Goal: Submit feedback/report problem: Submit feedback/report problem

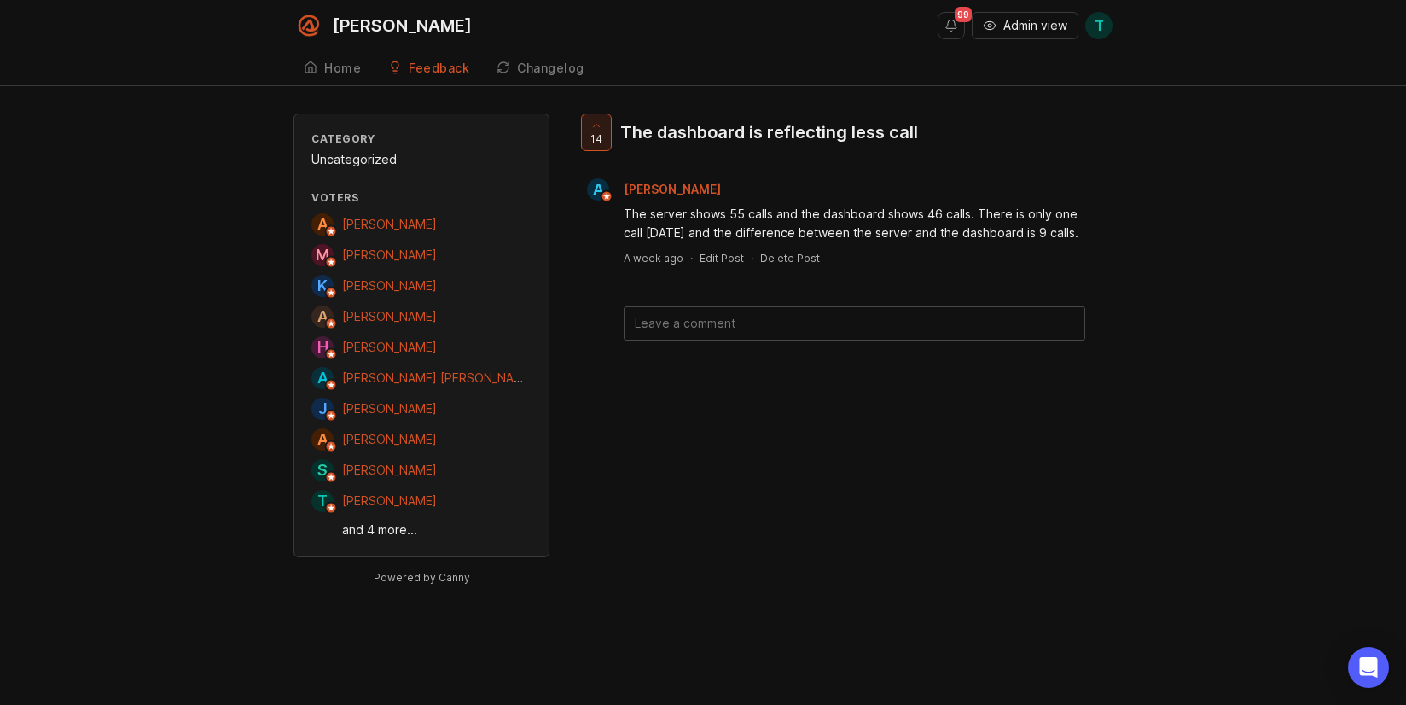
click at [1188, 185] on div "Category Uncategorized Voters A [PERSON_NAME] M [PERSON_NAME] K [PERSON_NAME] […" at bounding box center [703, 363] width 1406 height 501
click at [395, 536] on link "and 4 more..." at bounding box center [436, 529] width 189 height 19
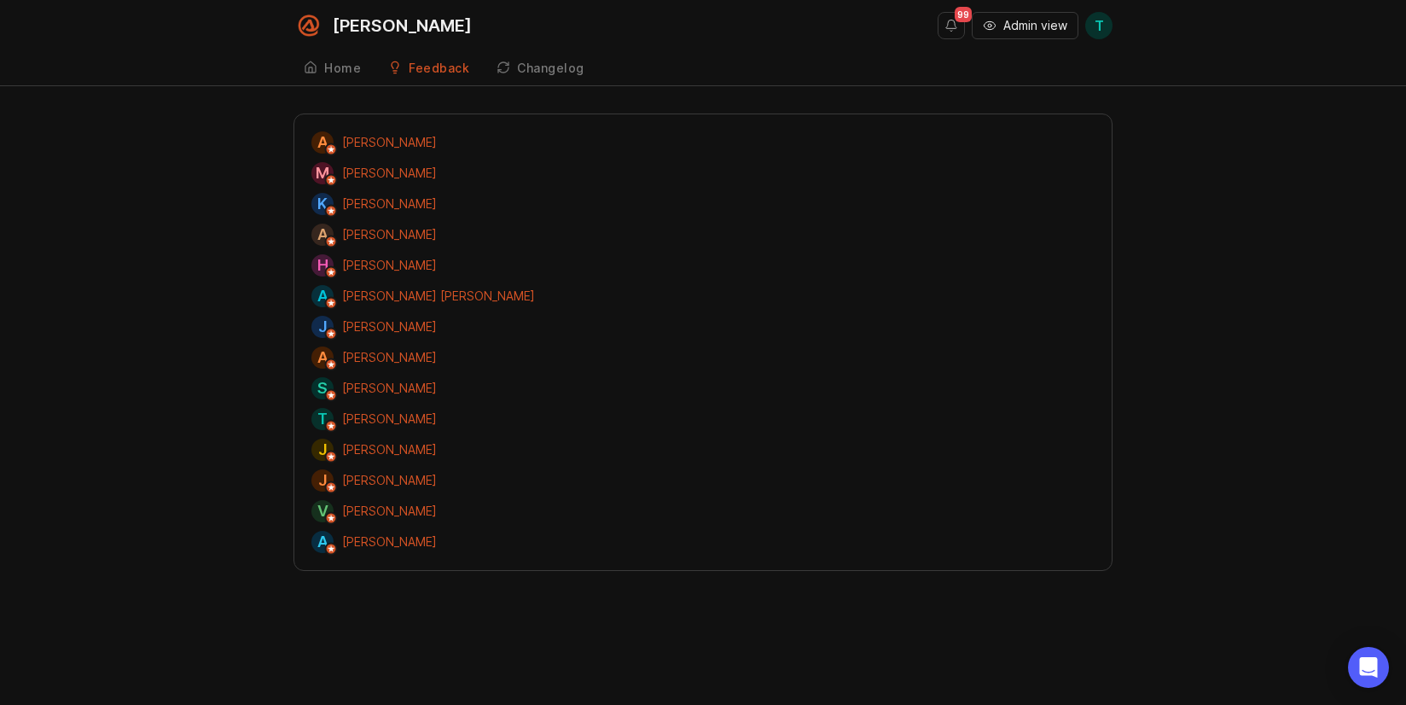
click at [346, 68] on div "Home" at bounding box center [342, 68] width 37 height 12
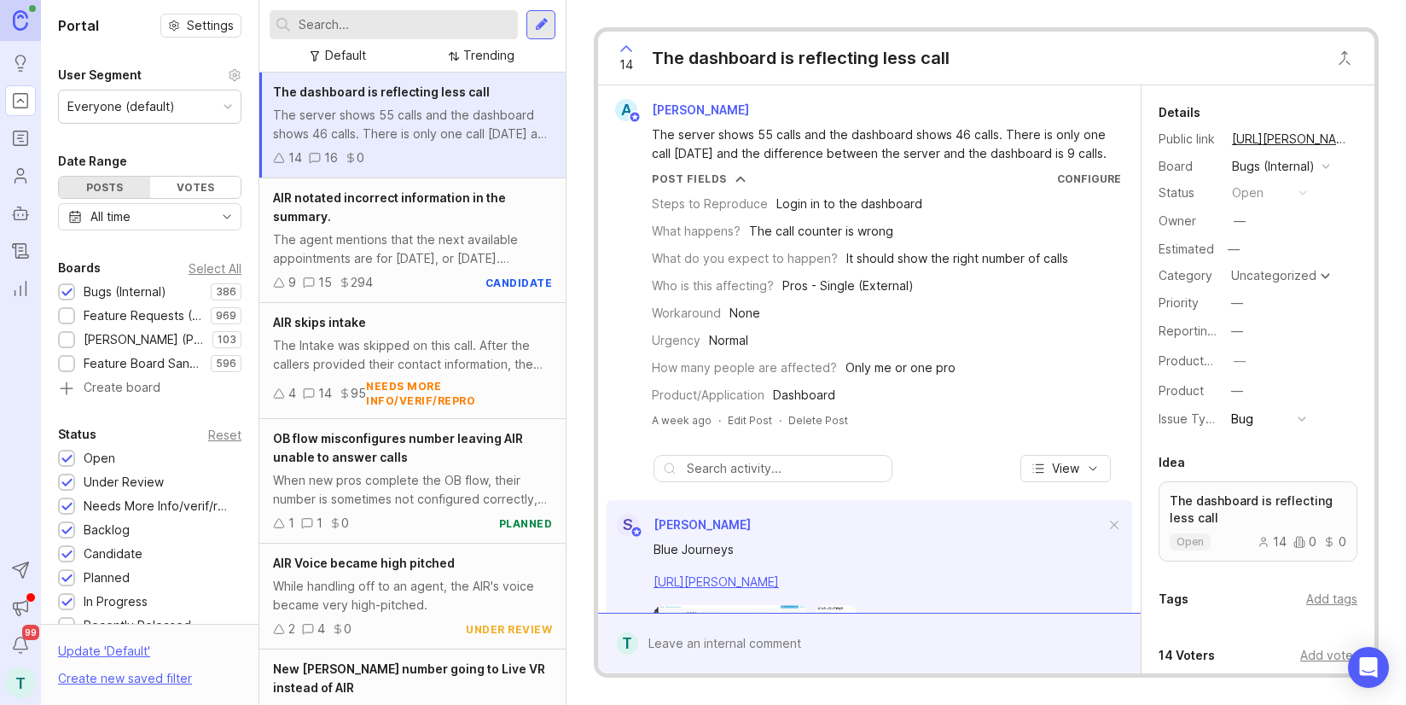
click at [759, 641] on div at bounding box center [881, 643] width 487 height 32
paste textarea "Shaw 3 Law Firm"
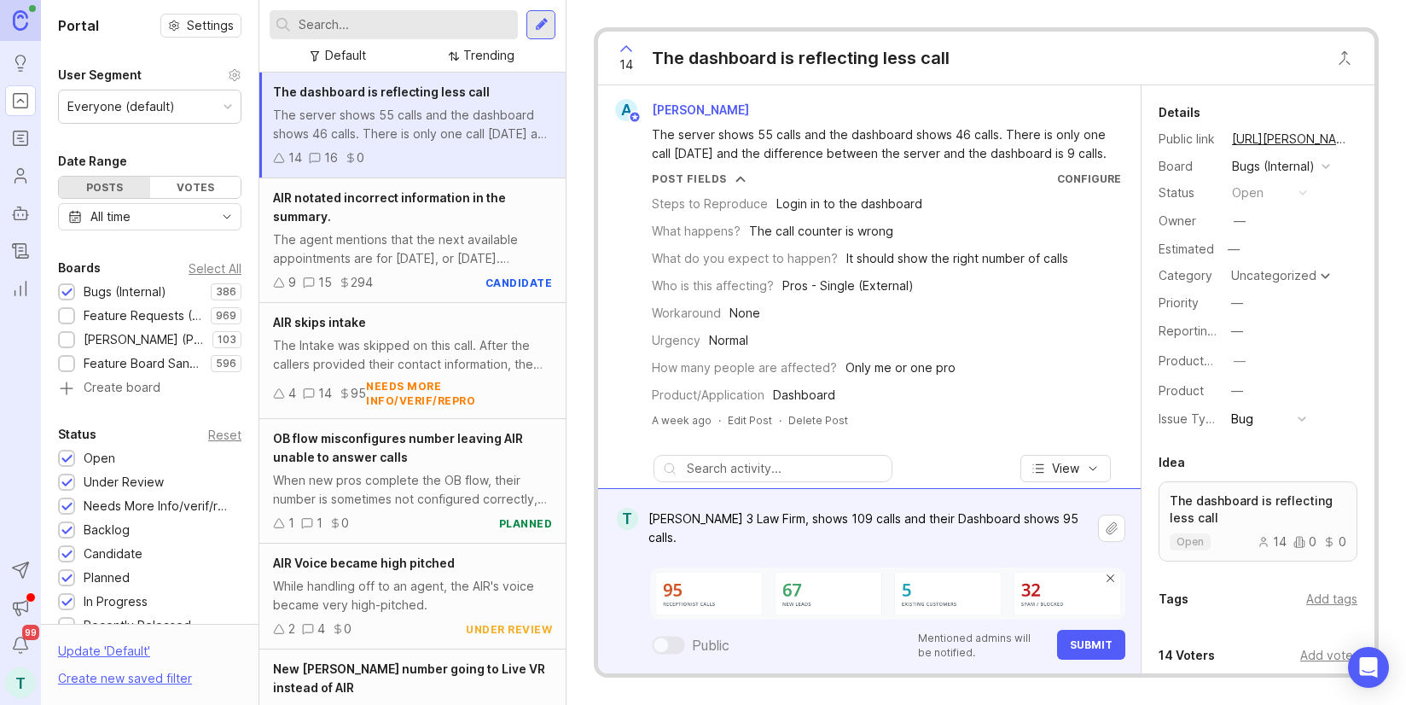
drag, startPoint x: 746, startPoint y: 520, endPoint x: 630, endPoint y: 510, distance: 116.4
click at [630, 510] on form "T Shaw 3 Law Firm, shows 109 calls and their Dashboard shows 95 calls. Shaw 3 L…" at bounding box center [869, 580] width 543 height 185
click at [743, 526] on textarea "Shaw 3 Law Firm, shows 109 calls and their Dashboard shows 95 calls." at bounding box center [868, 528] width 460 height 51
paste textarea "https://agent.smith.ai/pro/company/13359/"
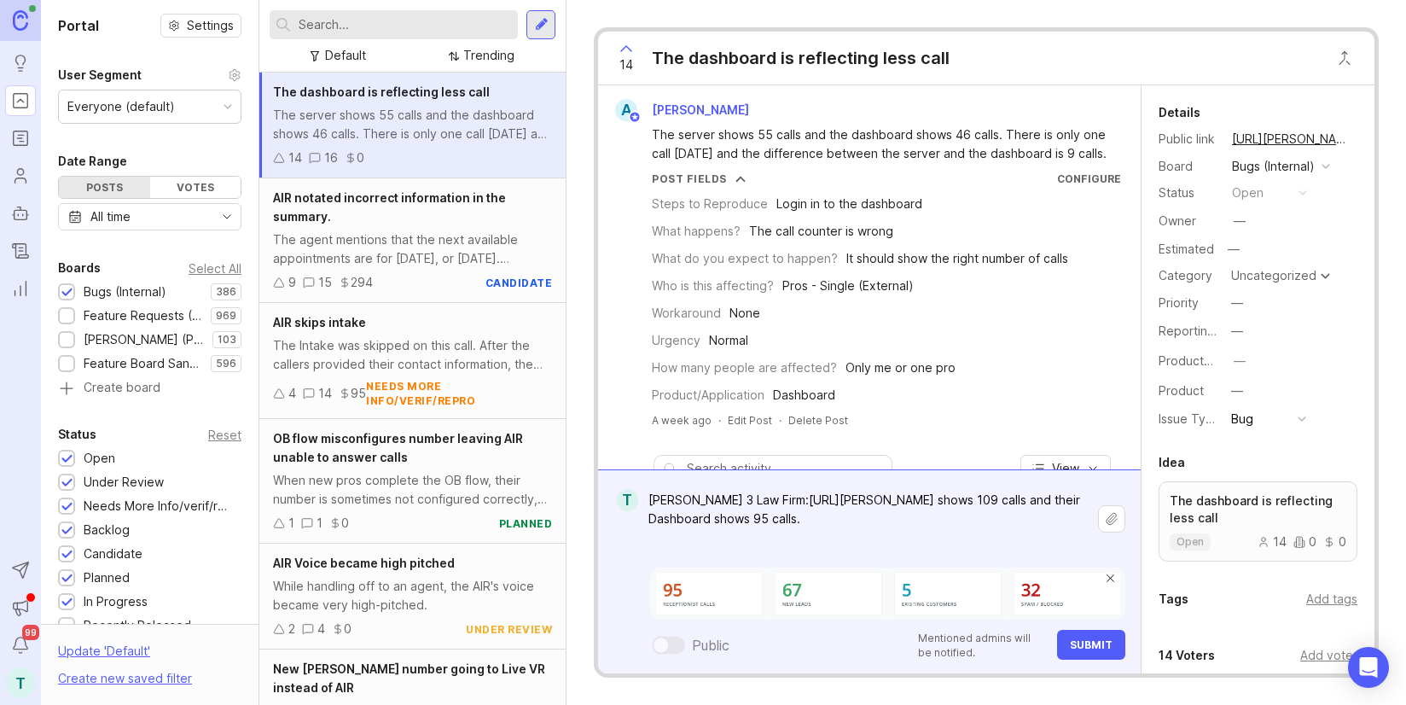
click at [735, 499] on textarea "Shaw 3 Law Firm:https://agent.smith.ai/pro/company/13359/ shows 109 calls and t…" at bounding box center [868, 519] width 460 height 70
click at [925, 516] on textarea "Shaw 3 Law Firm: https://agent.smith.ai/pro/company/13359/ shows 109 calls and …" at bounding box center [868, 519] width 460 height 70
type textarea "Shaw 3 Law Firm: https://agent.smith.ai/pro/company/13359/ shows 109 calls and …"
